Goal: Task Accomplishment & Management: Use online tool/utility

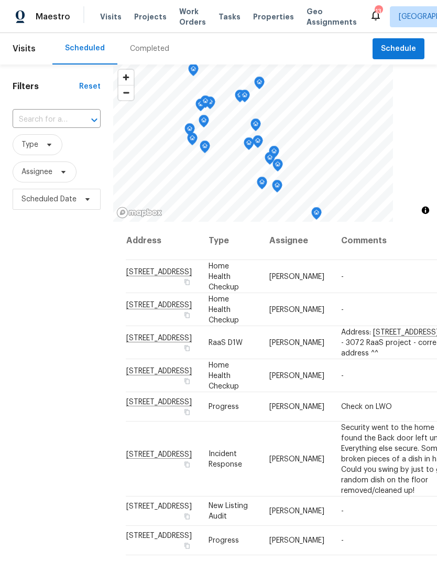
click at [180, 16] on span "Work Orders" at bounding box center [192, 16] width 27 height 21
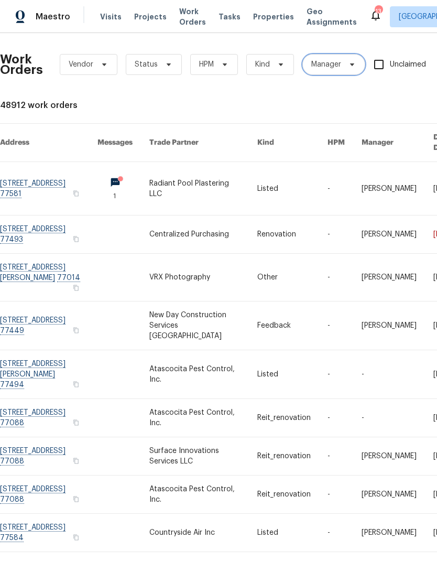
click at [325, 62] on span "Manager" at bounding box center [327, 64] width 30 height 10
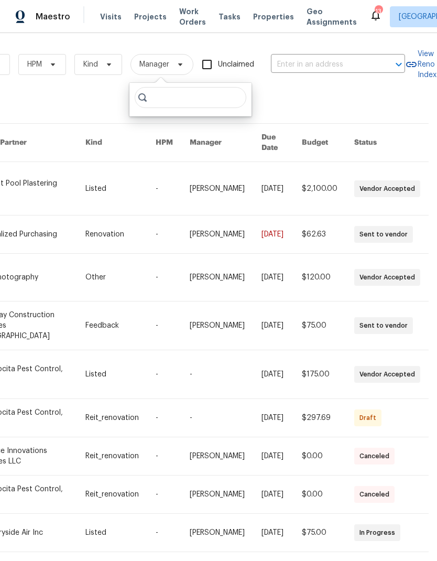
scroll to position [0, 173]
click at [302, 71] on input "text" at bounding box center [323, 65] width 105 height 16
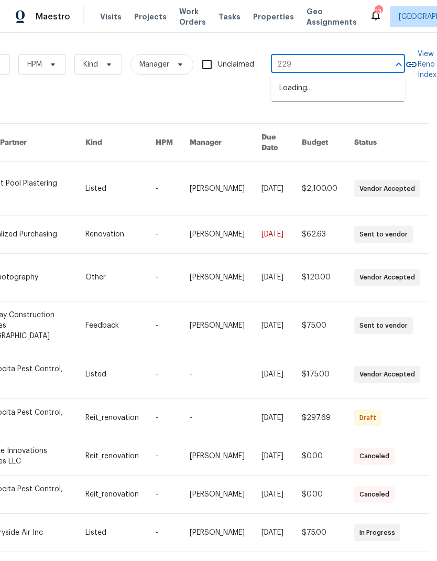
type input "2290"
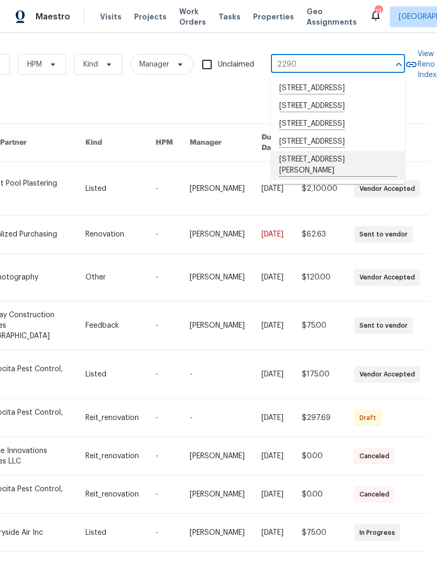
click at [361, 180] on li "22906 Dale River Rd, Tomball, TX 77375" at bounding box center [338, 165] width 134 height 29
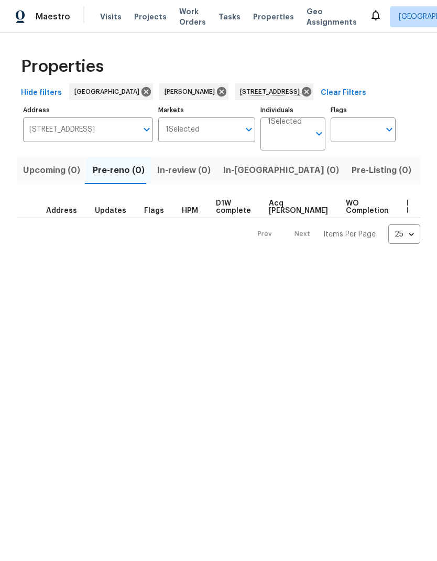
scroll to position [0, 65]
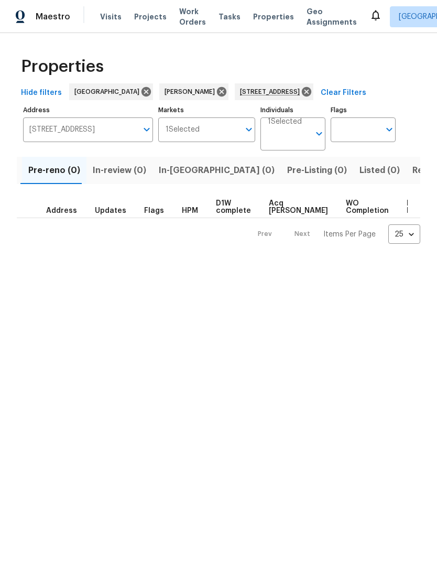
click at [52, 125] on input "[STREET_ADDRESS]" at bounding box center [80, 129] width 114 height 25
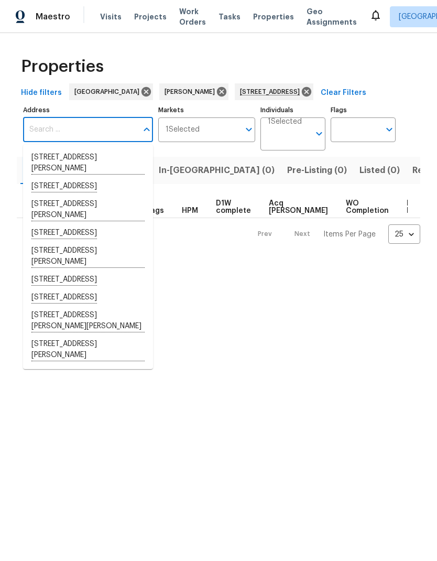
click at [376, 261] on html "Maestro Visits Projects Work Orders Tasks Properties Geo Assignments Houston [P…" at bounding box center [218, 130] width 437 height 261
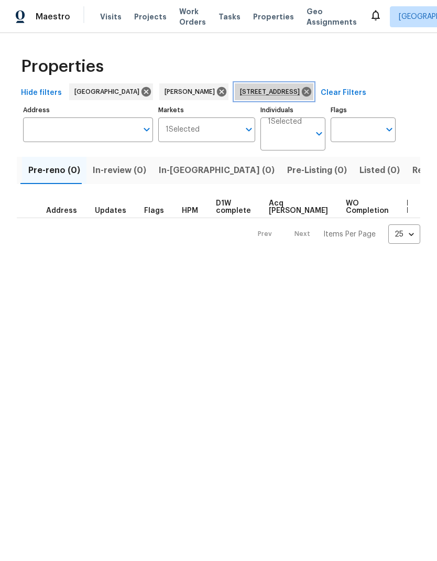
click at [311, 90] on icon at bounding box center [307, 92] width 12 height 12
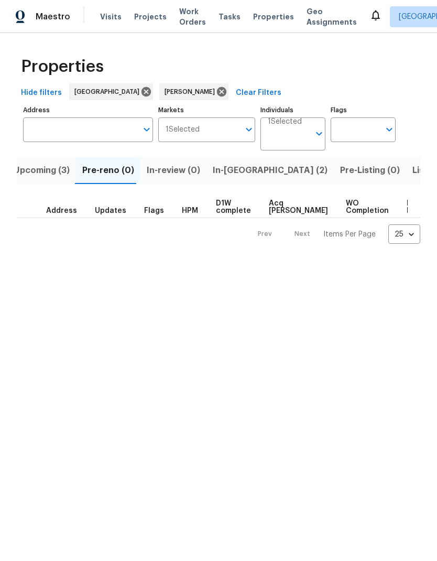
click at [36, 172] on span "Upcoming (3)" at bounding box center [42, 170] width 56 height 15
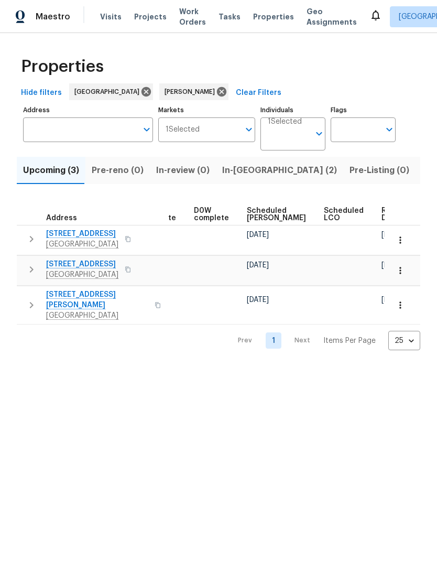
scroll to position [0, 264]
click at [249, 168] on span "In-[GEOGRAPHIC_DATA] (2)" at bounding box center [279, 170] width 115 height 15
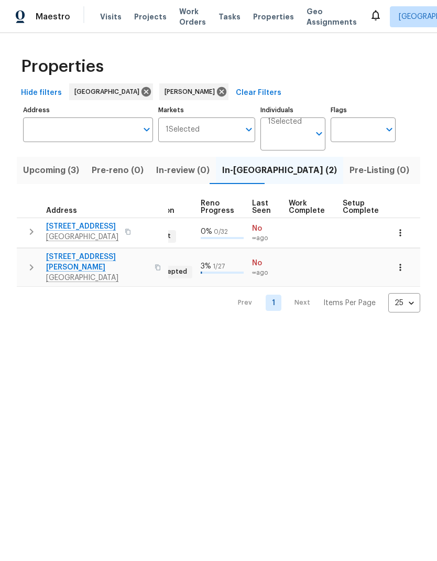
scroll to position [0, 453]
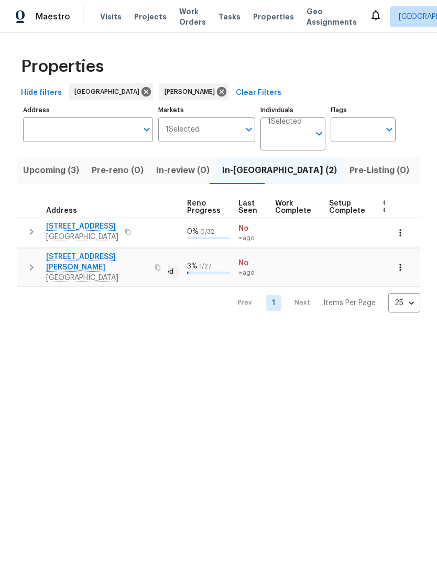
click at [404, 262] on icon "button" at bounding box center [401, 267] width 10 height 10
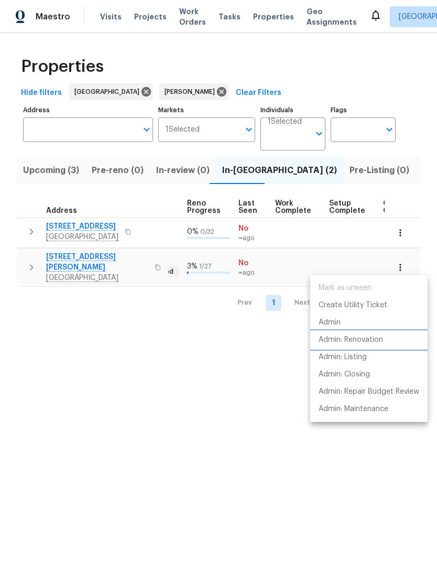
click at [381, 337] on p "Admin: Renovation" at bounding box center [351, 340] width 65 height 11
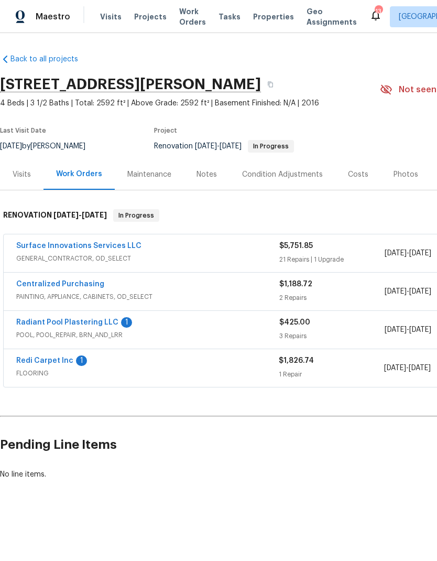
click at [49, 364] on link "Redi Carpet Inc" at bounding box center [44, 360] width 57 height 7
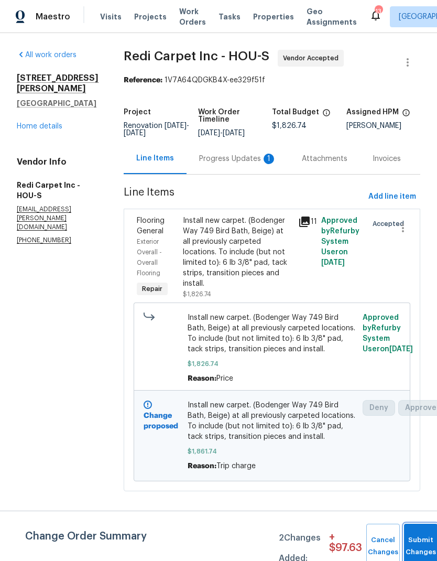
click at [419, 541] on button "Submit Changes" at bounding box center [421, 546] width 34 height 45
